Goal: Transaction & Acquisition: Purchase product/service

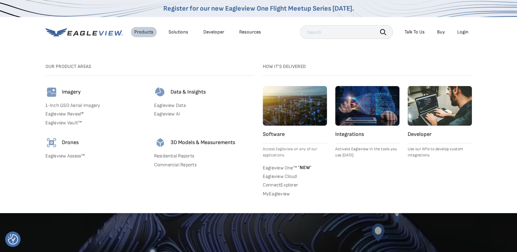
click at [176, 105] on link "Eagleview Data" at bounding box center [204, 105] width 100 height 6
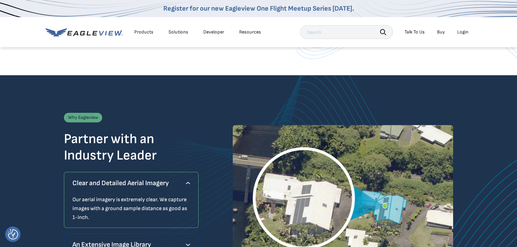
scroll to position [581, 0]
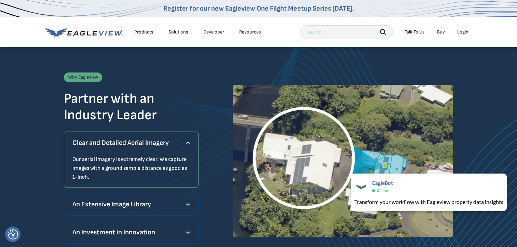
click at [148, 32] on div "Products" at bounding box center [143, 32] width 19 height 6
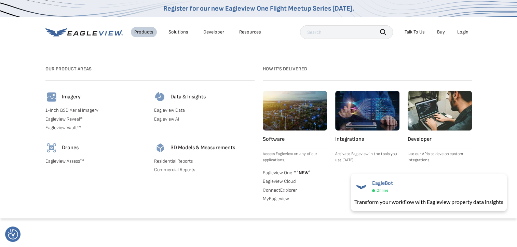
scroll to position [854, 0]
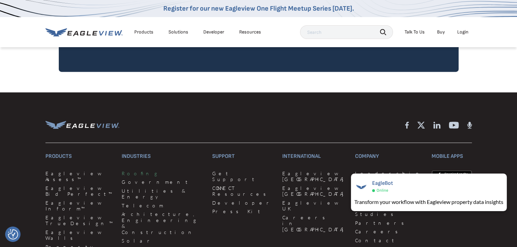
scroll to position [1161, 0]
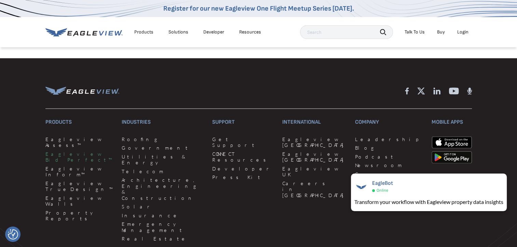
click at [84, 151] on link "Eagleview Bid Perfect™" at bounding box center [79, 157] width 68 height 12
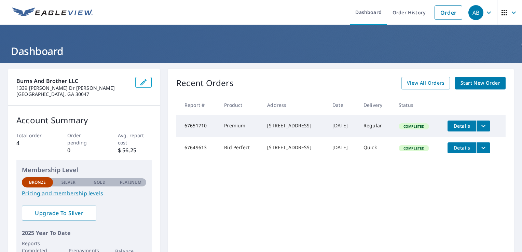
click at [478, 84] on span "Start New Order" at bounding box center [480, 83] width 40 height 9
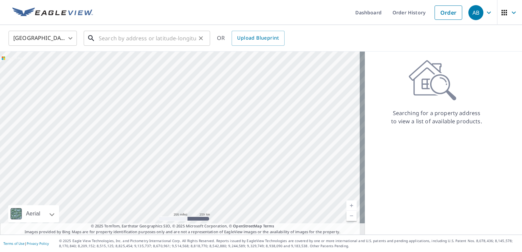
click at [122, 33] on input "text" at bounding box center [147, 38] width 97 height 19
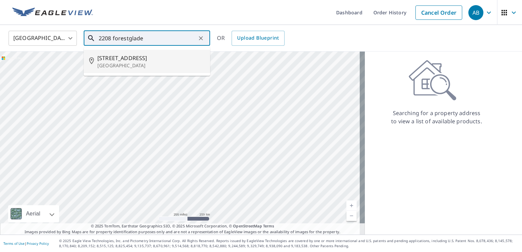
click at [118, 57] on span "2208 Forestglade Dr" at bounding box center [150, 58] width 107 height 8
type input "2208 Forestglade Dr Stone Mountain, GA 30087"
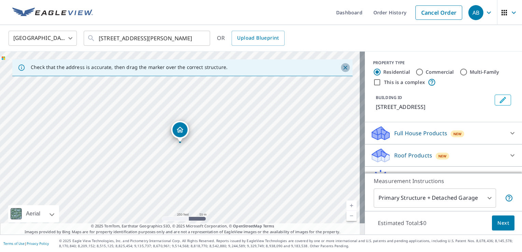
click at [342, 68] on icon "Close" at bounding box center [345, 67] width 7 height 7
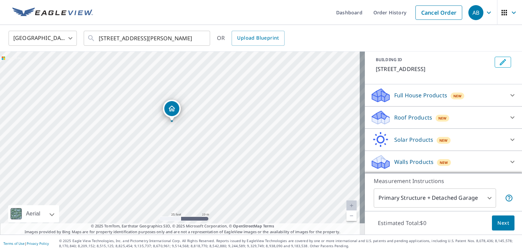
scroll to position [45, 0]
click at [508, 161] on icon at bounding box center [512, 162] width 8 height 8
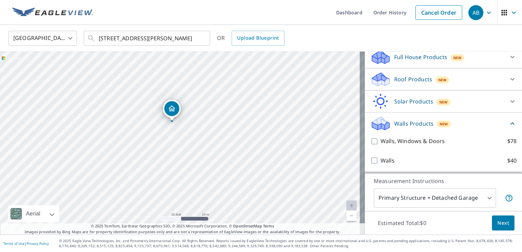
scroll to position [84, 0]
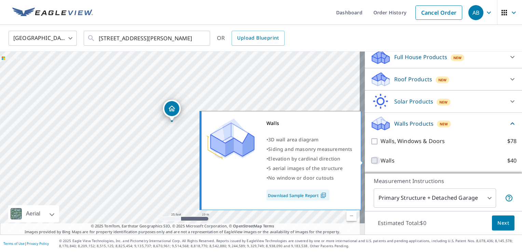
click at [371, 161] on input "Walls $40" at bounding box center [375, 160] width 10 height 8
checkbox input "true"
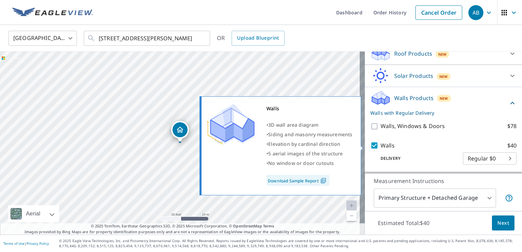
scroll to position [109, 0]
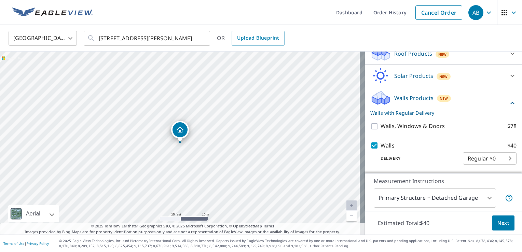
click at [484, 158] on body "AB AB Dashboard Order History Cancel Order AB United States US ​ 2208 Forestgla…" at bounding box center [261, 126] width 522 height 252
click at [427, 161] on div at bounding box center [261, 126] width 522 height 252
click at [497, 224] on span "Next" at bounding box center [503, 223] width 12 height 9
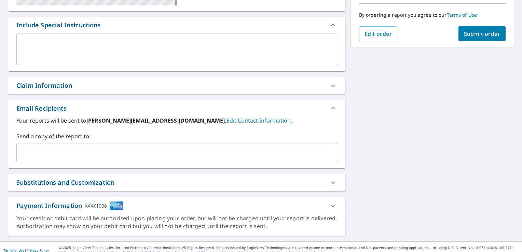
scroll to position [177, 0]
